Goal: Feedback & Contribution: Submit feedback/report problem

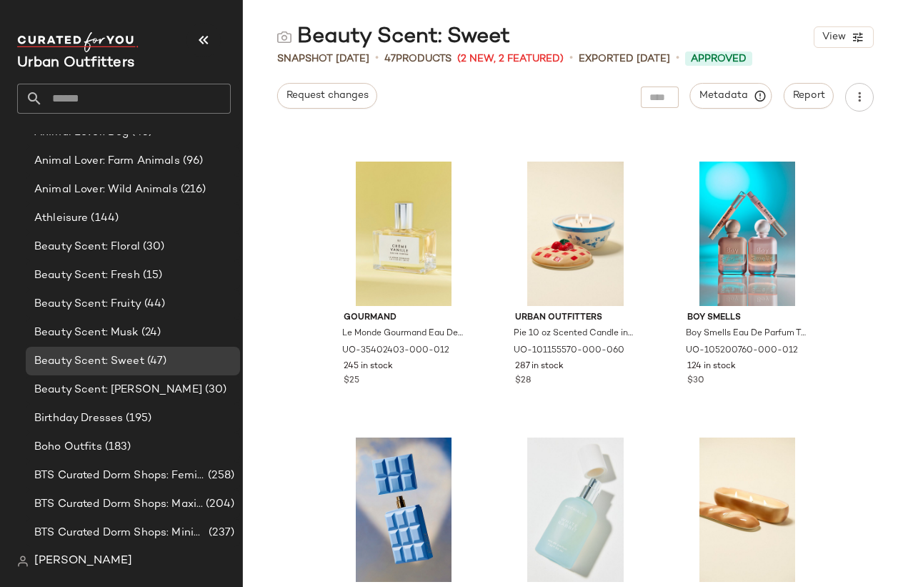
scroll to position [3013, 0]
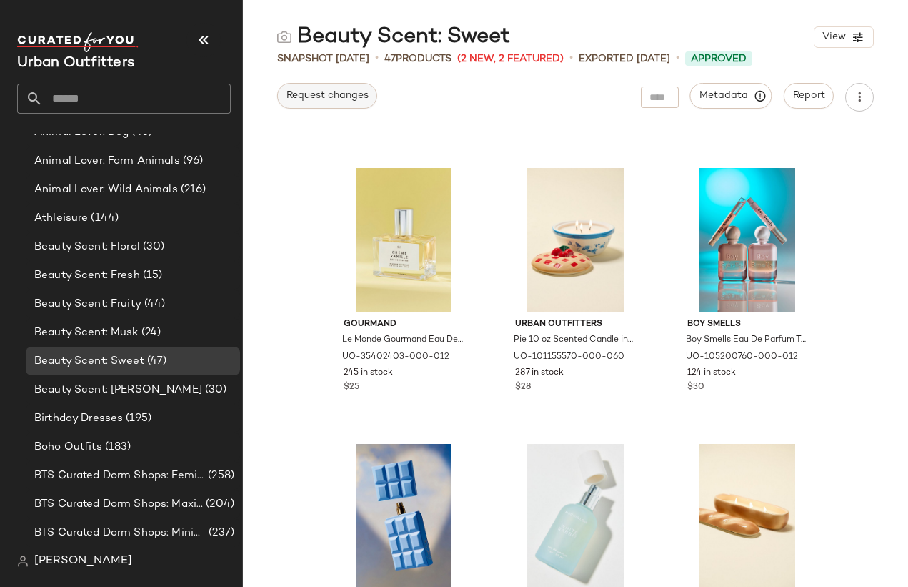
click at [341, 86] on button "Request changes" at bounding box center [327, 96] width 100 height 26
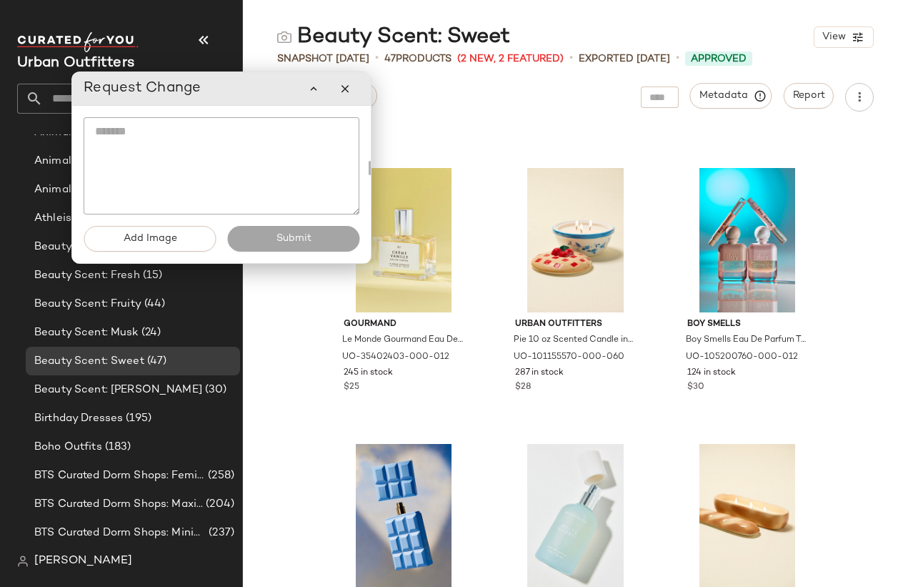
click at [304, 159] on textarea at bounding box center [222, 165] width 276 height 97
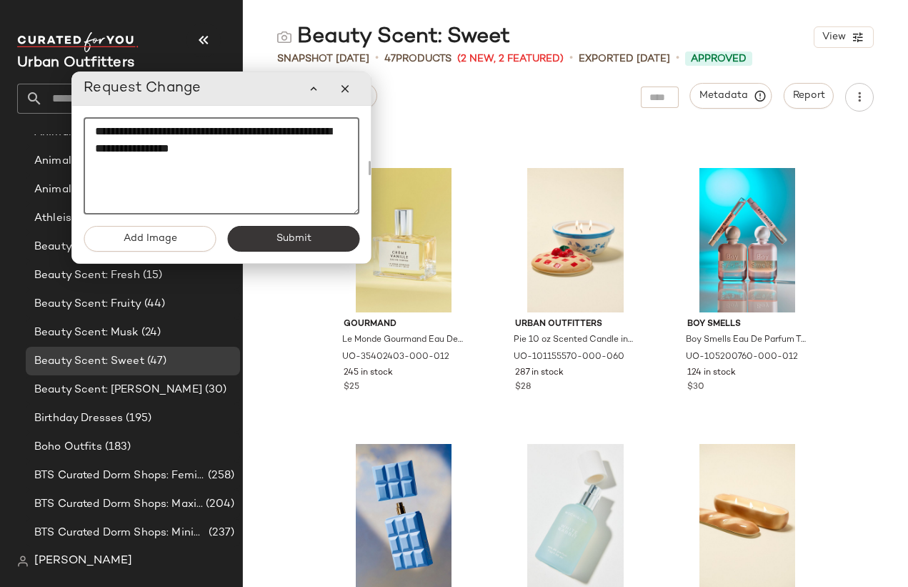
type textarea "**********"
click at [322, 249] on button "Submit" at bounding box center [293, 239] width 132 height 26
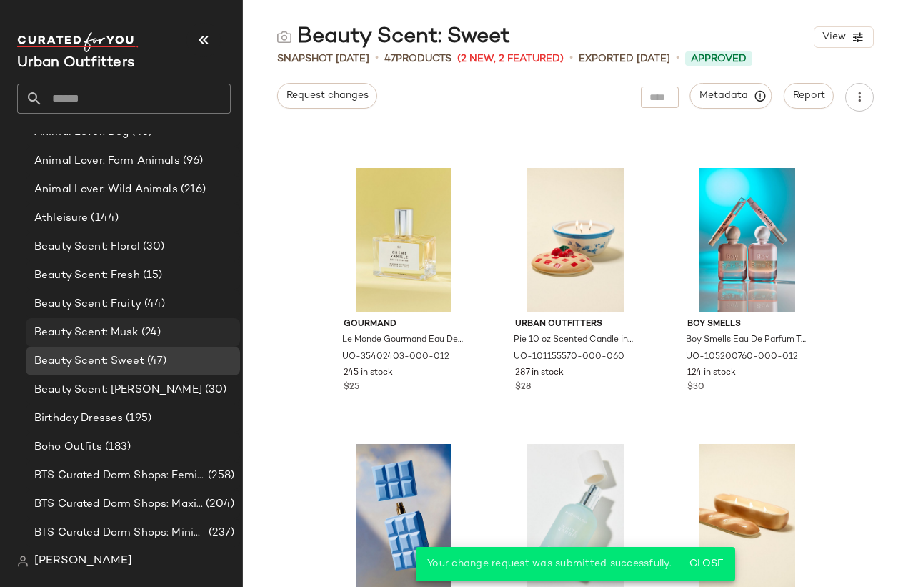
click at [111, 339] on span "Beauty Scent: Musk" at bounding box center [86, 332] width 104 height 16
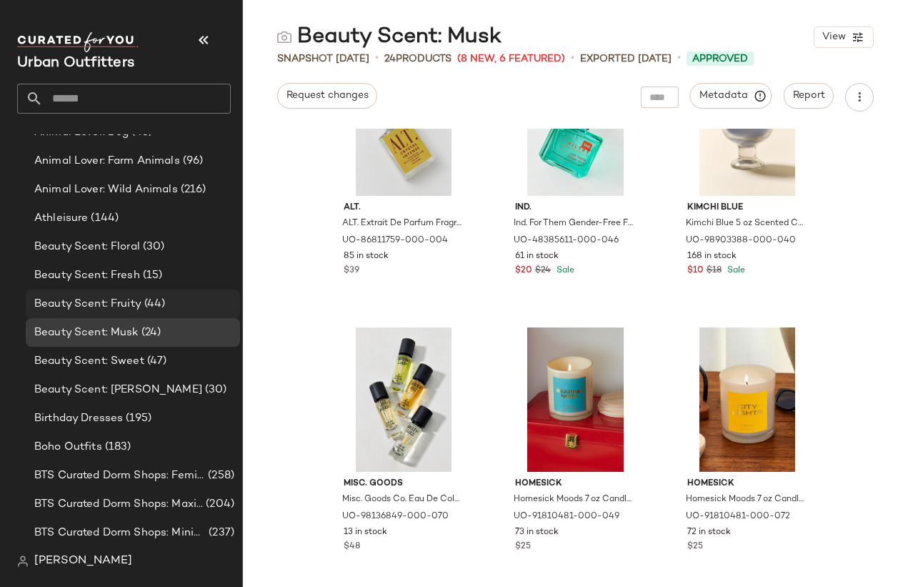
click at [151, 301] on span "(44)" at bounding box center [153, 304] width 24 height 16
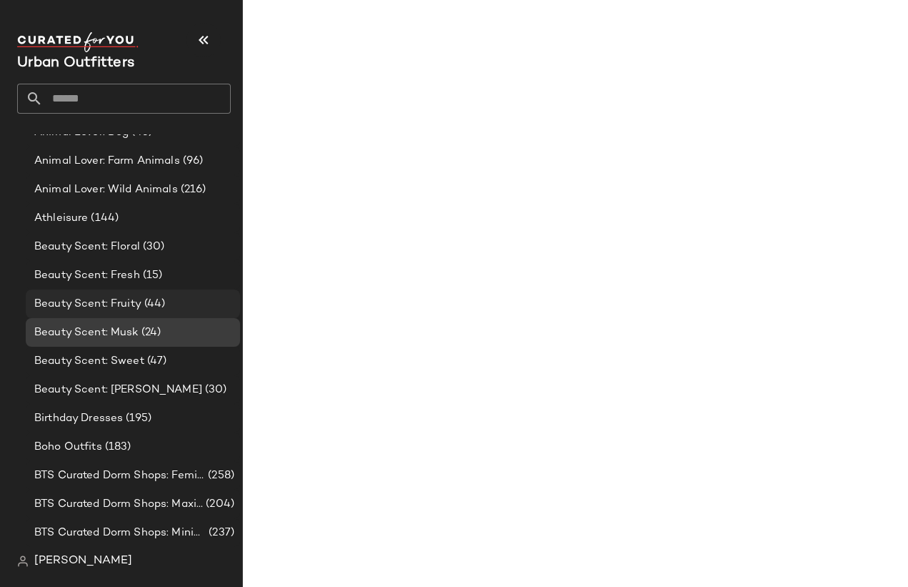
click at [153, 299] on span "(44)" at bounding box center [153, 304] width 24 height 16
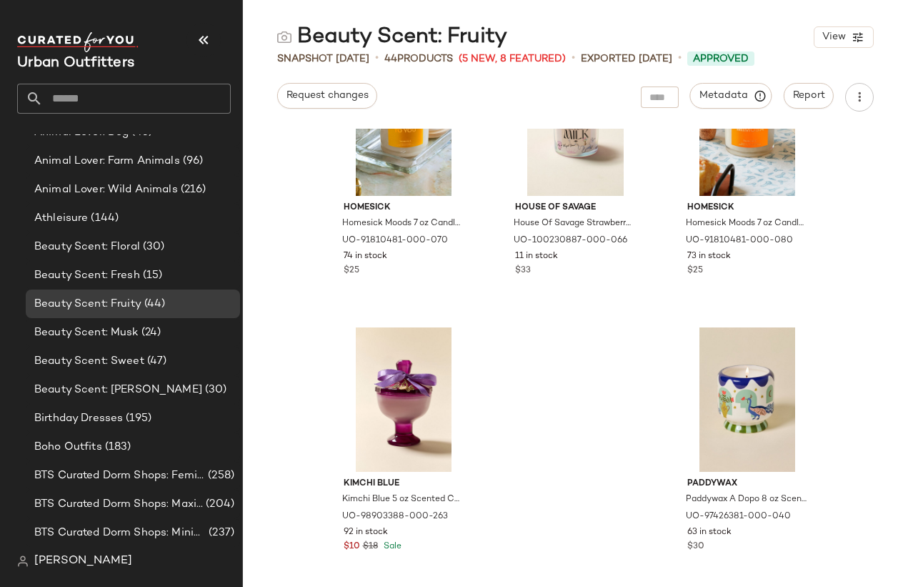
scroll to position [3681, 0]
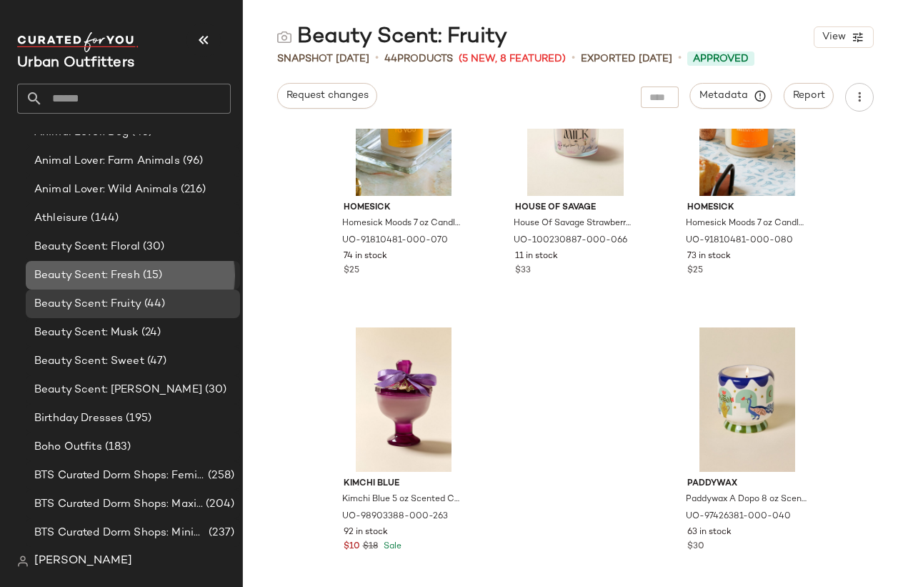
click at [179, 266] on div "Beauty Scent: Fresh (15)" at bounding box center [133, 275] width 214 height 29
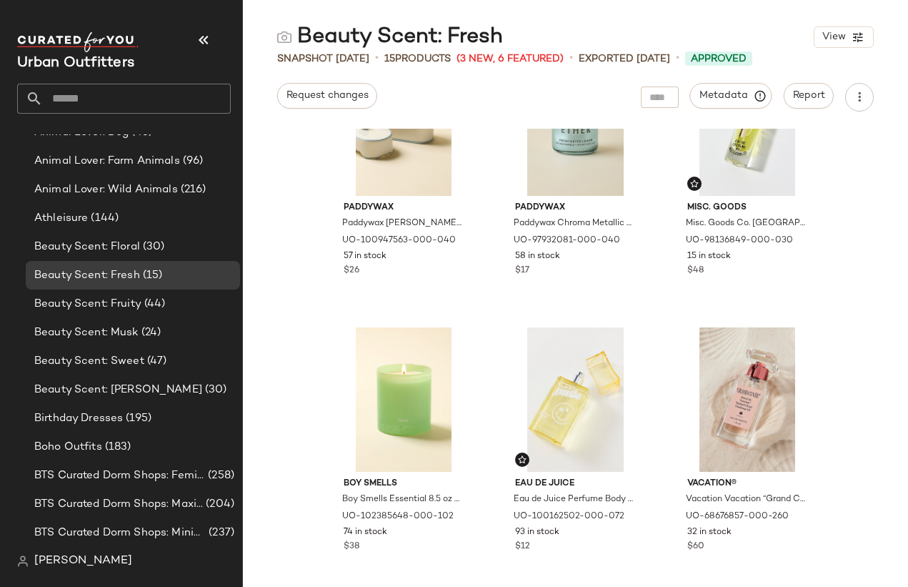
scroll to position [924, 0]
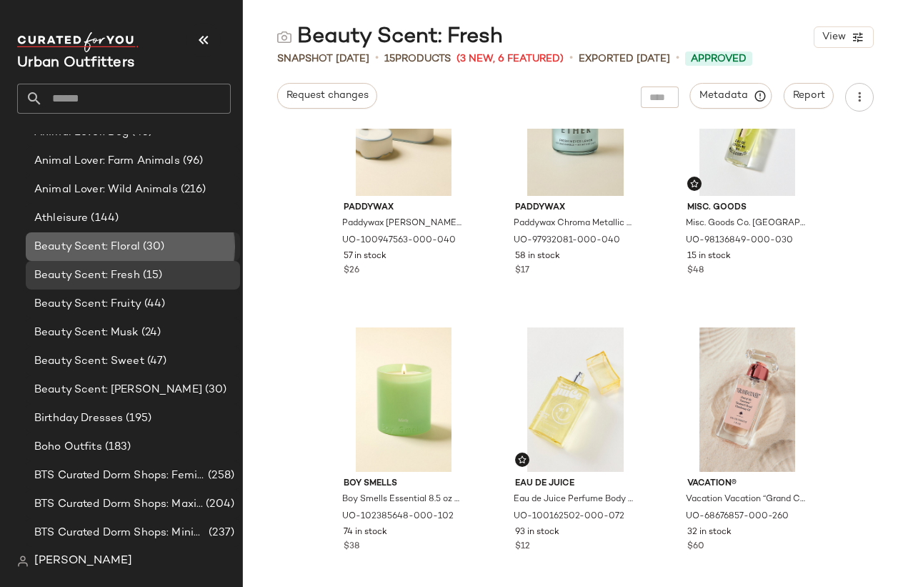
click at [161, 247] on span "(30)" at bounding box center [152, 247] width 25 height 16
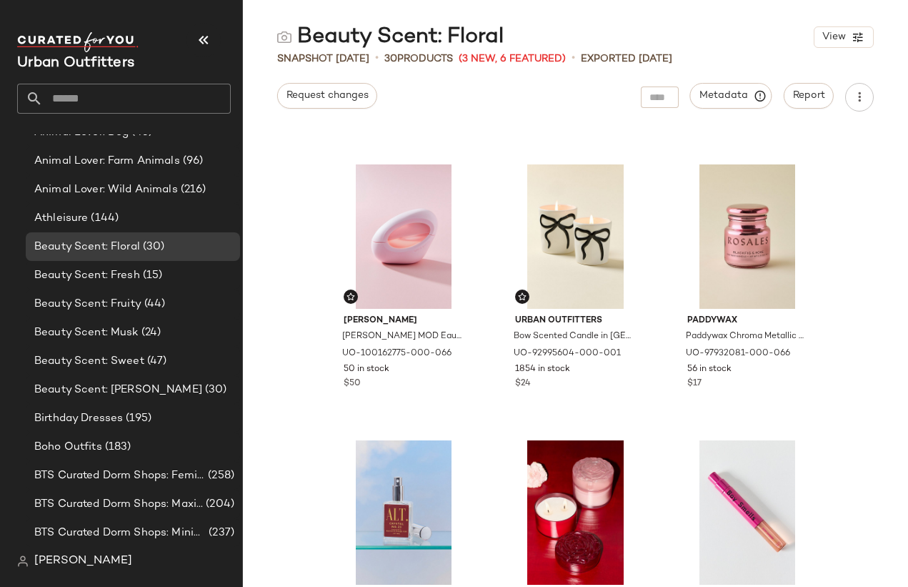
scroll to position [249, 0]
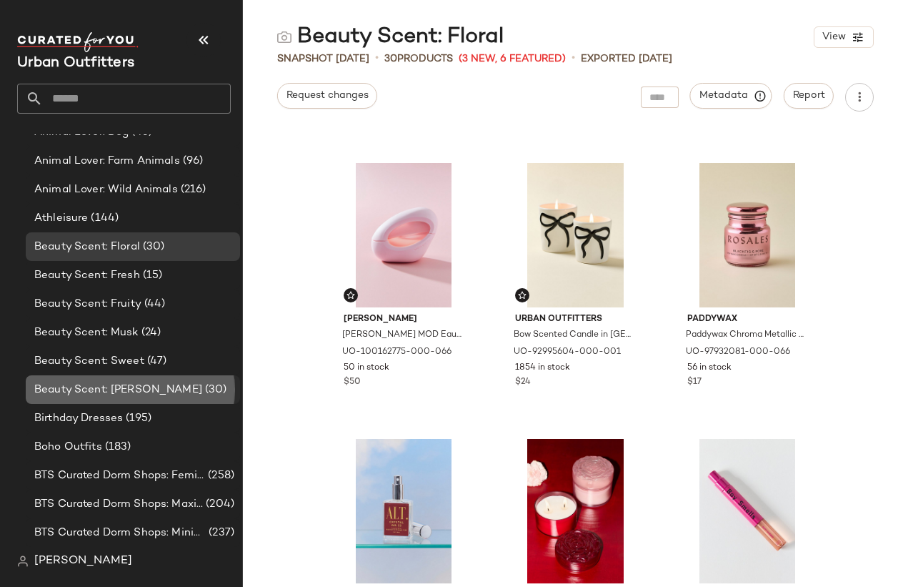
click at [130, 395] on span "Beauty Scent: [PERSON_NAME]" at bounding box center [118, 389] width 168 height 16
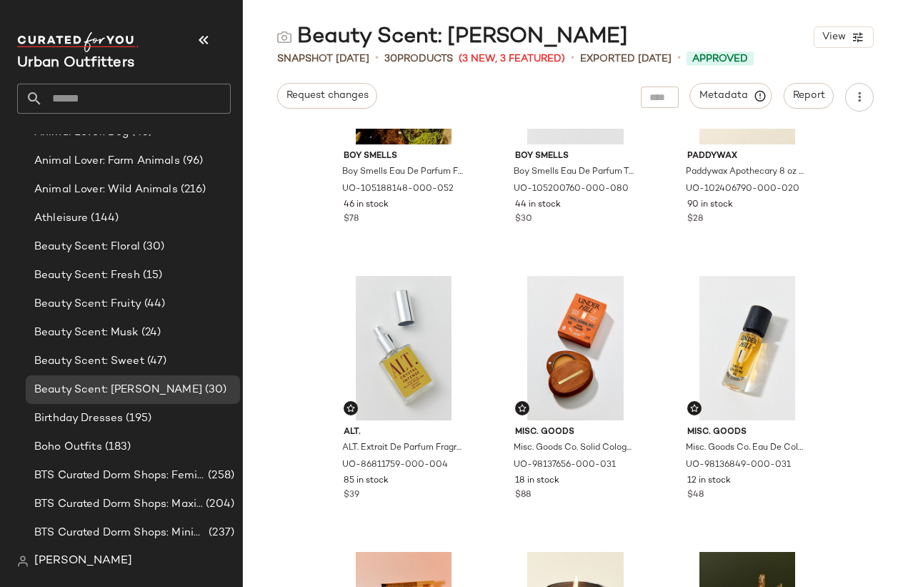
scroll to position [124, 0]
